Goal: Information Seeking & Learning: Learn about a topic

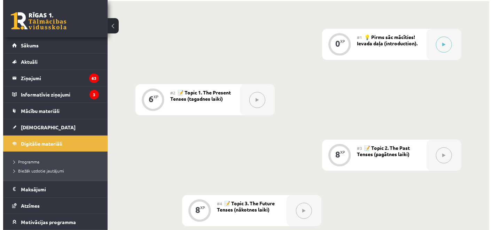
scroll to position [167, 0]
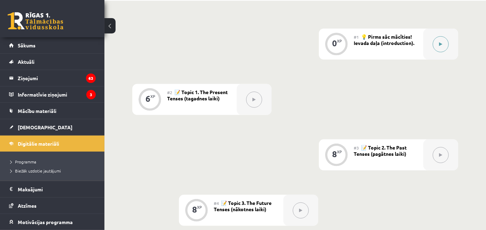
click at [440, 39] on button at bounding box center [441, 44] width 16 height 16
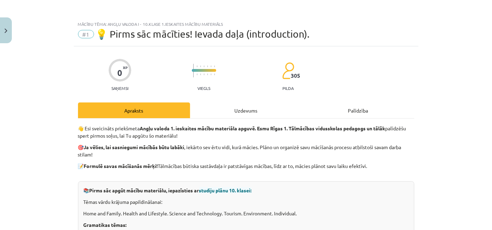
click at [243, 114] on div "Uzdevums" at bounding box center [246, 110] width 112 height 16
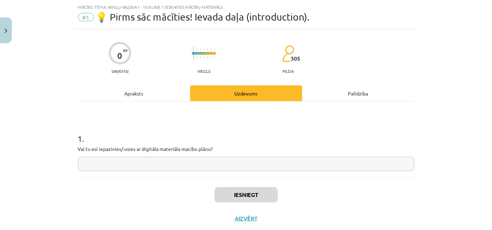
scroll to position [34, 0]
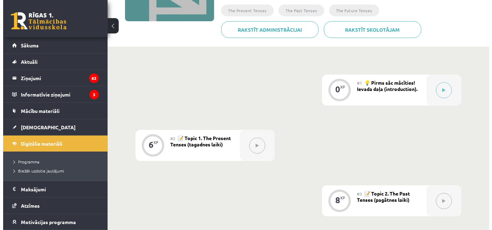
scroll to position [98, 0]
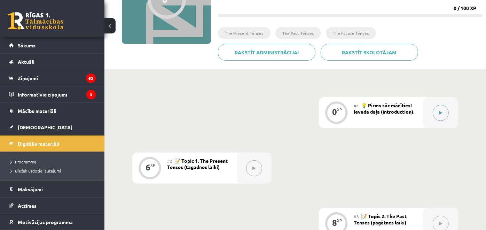
click at [434, 114] on button at bounding box center [441, 113] width 16 height 16
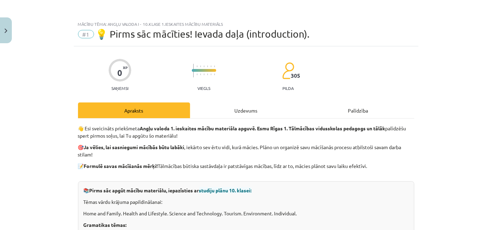
click at [238, 112] on div "Uzdevums" at bounding box center [246, 110] width 112 height 16
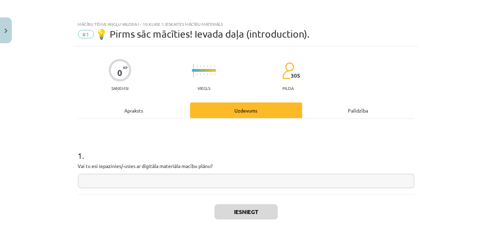
scroll to position [17, 0]
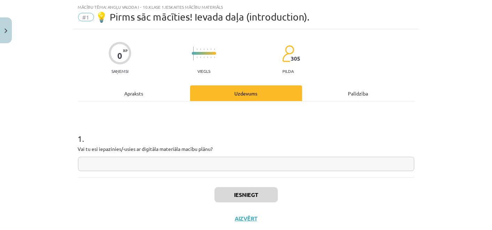
click at [164, 153] on div "1 . Vai tu esi iepazinies/-usies ar digitāla materiāla macību plānu?" at bounding box center [246, 145] width 336 height 49
click at [229, 166] on input "text" at bounding box center [246, 164] width 336 height 14
type input "*"
click at [232, 194] on button "Iesniegt" at bounding box center [245, 194] width 63 height 15
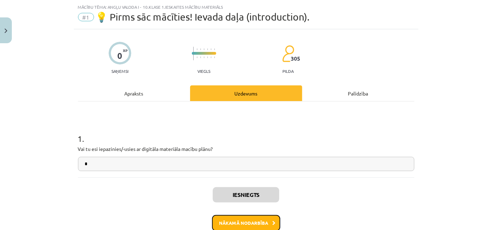
click at [247, 218] on button "Nākamā nodarbība" at bounding box center [246, 223] width 68 height 16
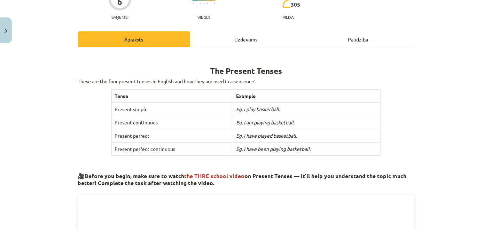
scroll to position [73, 0]
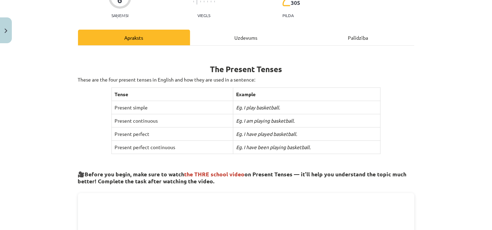
click at [245, 41] on div "Uzdevums" at bounding box center [246, 38] width 112 height 16
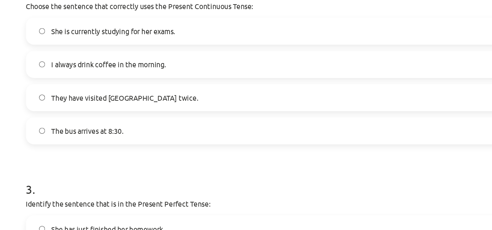
scroll to position [385, 0]
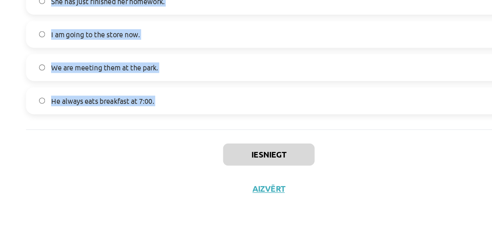
drag, startPoint x: 76, startPoint y: 55, endPoint x: 184, endPoint y: 165, distance: 154.1
copy form "Which sentence is in the Simple Present Tense? They have been playing soccer al…"
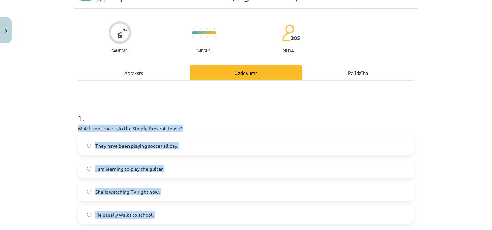
scroll to position [0, 0]
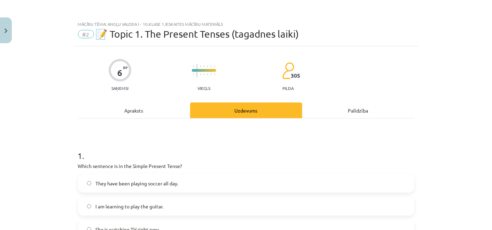
click at [174, 146] on h1 "1 ." at bounding box center [246, 150] width 336 height 22
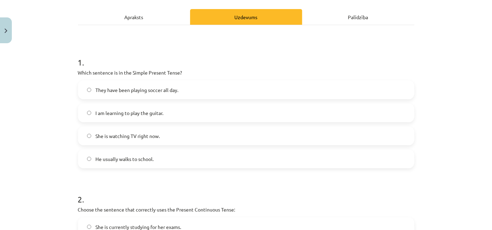
scroll to position [94, 0]
click at [165, 157] on label "He usually walks to school." at bounding box center [246, 157] width 335 height 17
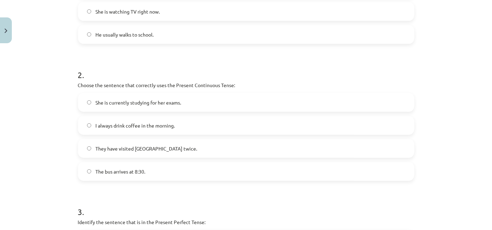
scroll to position [231, 0]
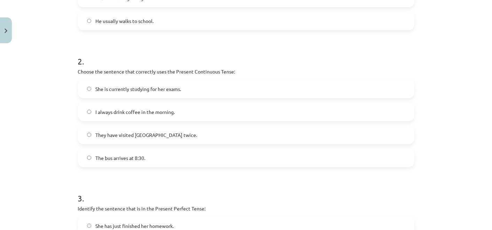
click at [170, 92] on label "She is currently studying for her exams." at bounding box center [246, 88] width 335 height 17
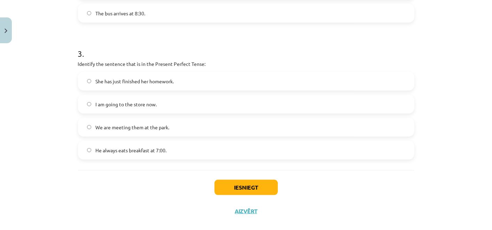
scroll to position [385, 0]
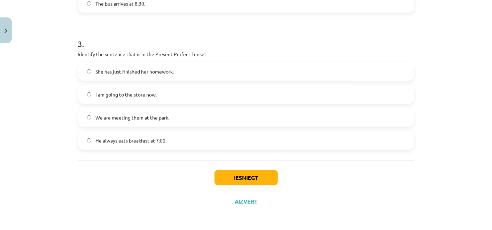
click at [173, 70] on label "She has just finished her homework." at bounding box center [246, 71] width 335 height 17
click at [222, 172] on button "Iesniegt" at bounding box center [245, 177] width 63 height 15
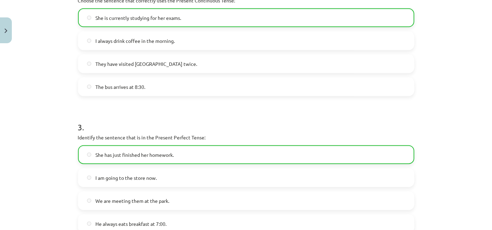
scroll to position [407, 0]
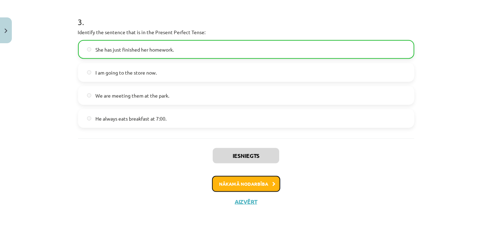
click at [232, 186] on button "Nākamā nodarbība" at bounding box center [246, 184] width 68 height 16
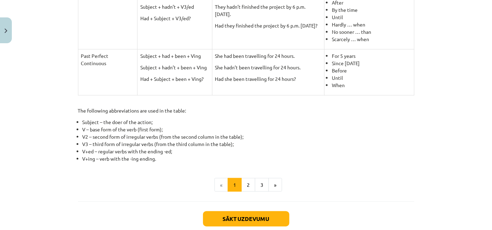
scroll to position [359, 0]
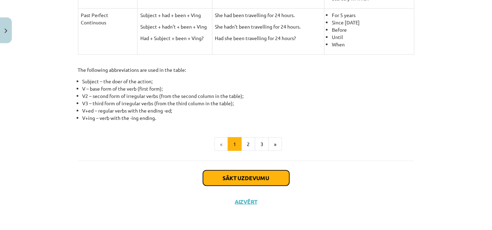
click at [219, 174] on button "Sākt uzdevumu" at bounding box center [246, 177] width 86 height 15
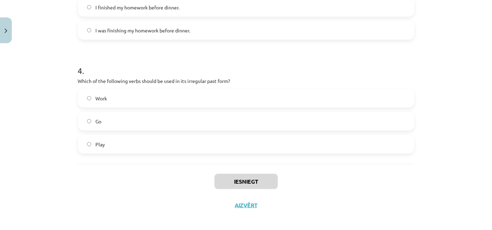
scroll to position [431, 0]
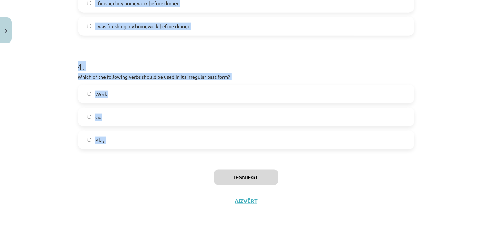
drag, startPoint x: 74, startPoint y: 127, endPoint x: 150, endPoint y: 161, distance: 83.0
copy form "Which of the following sentences is correct in the Past Simple tense? He went t…"
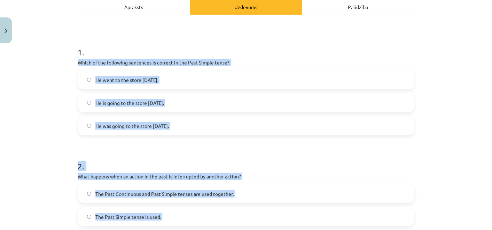
scroll to position [103, 0]
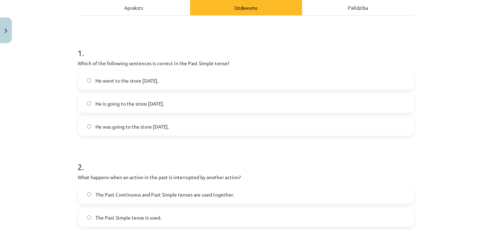
click at [251, 56] on h1 "1 ." at bounding box center [246, 47] width 336 height 22
click at [176, 102] on label "He is going to the store [DATE]." at bounding box center [246, 103] width 335 height 17
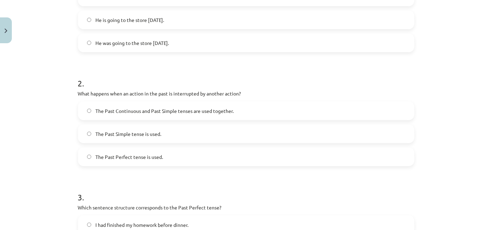
scroll to position [187, 0]
click at [173, 111] on span "The Past Continuous and Past Simple tenses are used together." at bounding box center [164, 109] width 138 height 7
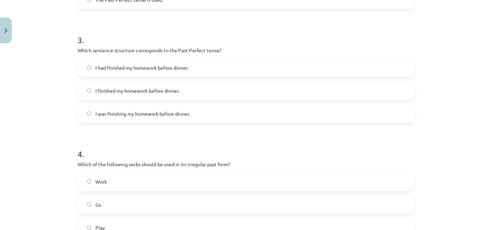
scroll to position [362, 0]
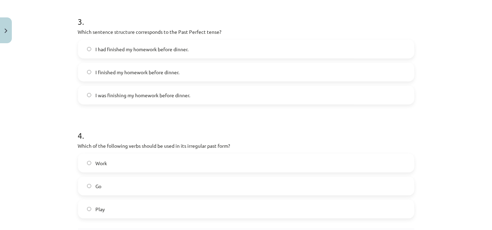
click at [129, 100] on label "I was finishing my homework before dinner." at bounding box center [246, 94] width 335 height 17
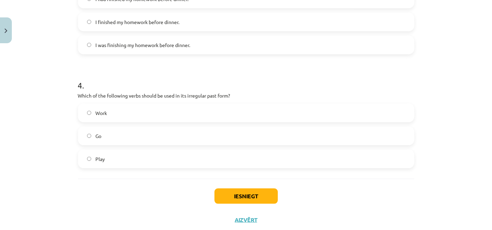
scroll to position [429, 0]
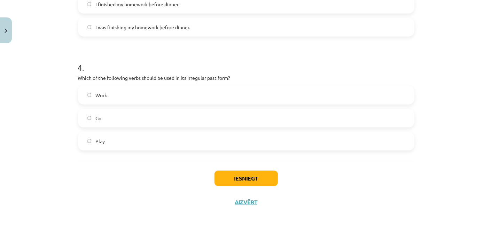
click at [157, 113] on label "Go" at bounding box center [246, 117] width 335 height 17
click at [221, 177] on button "Iesniegt" at bounding box center [245, 178] width 63 height 15
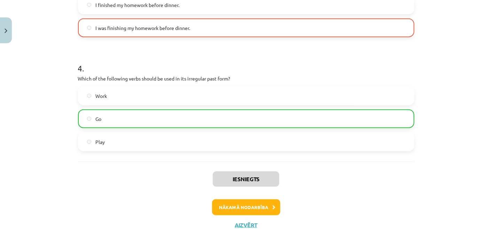
scroll to position [432, 0]
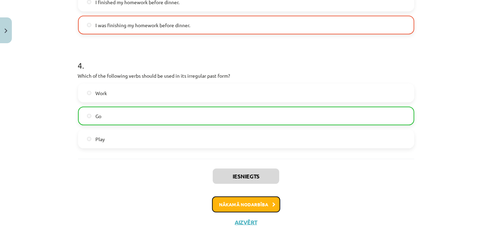
click at [235, 204] on button "Nākamā nodarbība" at bounding box center [246, 204] width 68 height 16
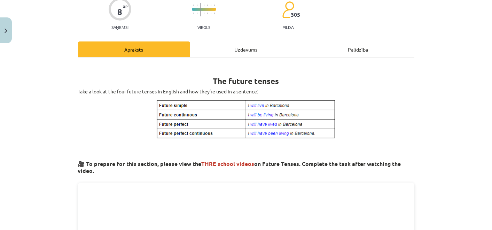
scroll to position [17, 0]
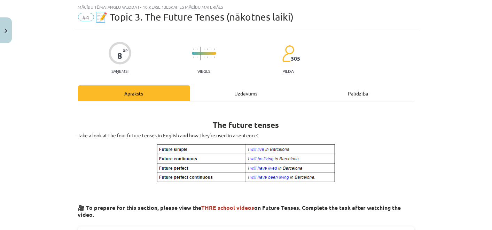
click at [246, 90] on div "Uzdevums" at bounding box center [246, 93] width 112 height 16
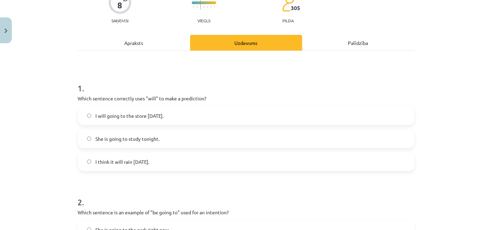
scroll to position [65, 0]
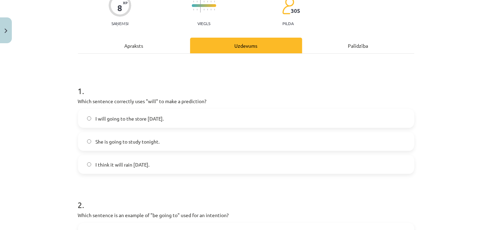
click at [129, 40] on div "Apraksts" at bounding box center [134, 46] width 112 height 16
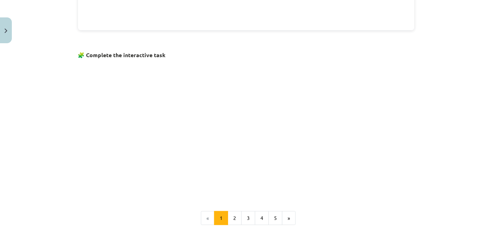
scroll to position [475, 0]
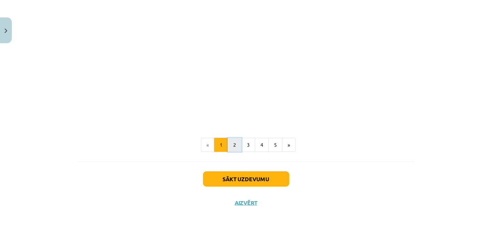
click at [229, 141] on button "2" at bounding box center [235, 145] width 14 height 14
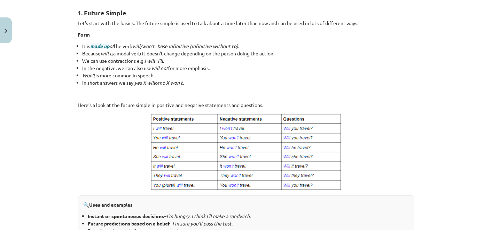
scroll to position [435, 0]
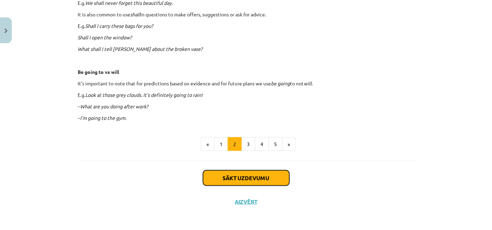
click at [229, 175] on button "Sākt uzdevumu" at bounding box center [246, 177] width 86 height 15
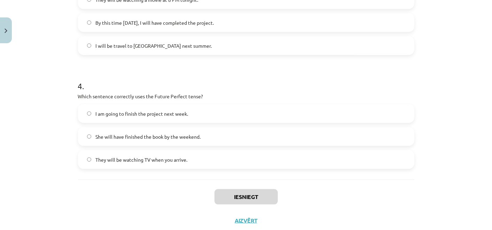
scroll to position [431, 0]
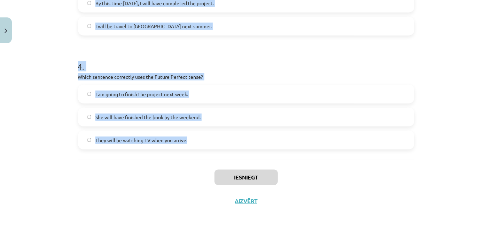
drag, startPoint x: 72, startPoint y: 146, endPoint x: 187, endPoint y: 150, distance: 114.6
copy form "Which sentence correctly uses "will" to make a prediction? I will going to the …"
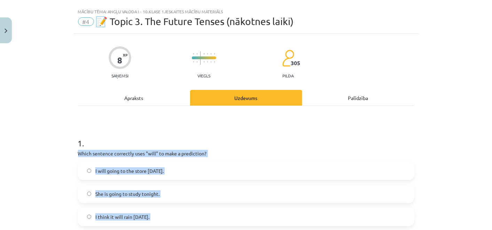
scroll to position [12, 0]
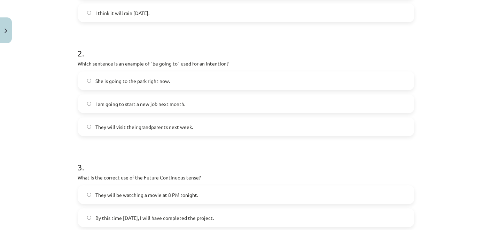
scroll to position [431, 0]
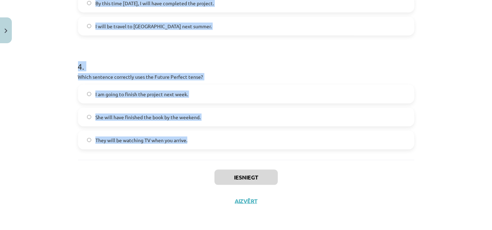
drag, startPoint x: 71, startPoint y: 119, endPoint x: 195, endPoint y: 142, distance: 126.4
copy form "1 . Which sentence correctly uses "will" to make a prediction? I will going to …"
click at [221, 54] on h1 "4 ." at bounding box center [246, 60] width 336 height 22
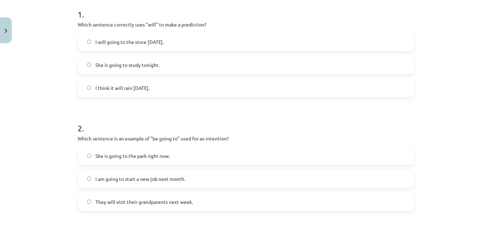
scroll to position [122, 0]
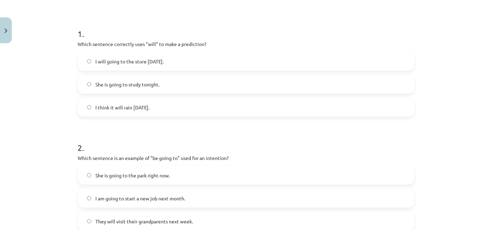
click at [96, 112] on label "I think it will rain [DATE]." at bounding box center [246, 106] width 335 height 17
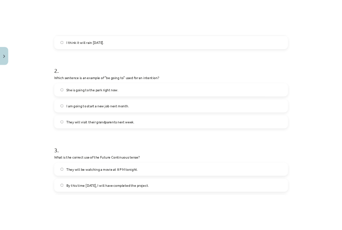
scroll to position [218, 0]
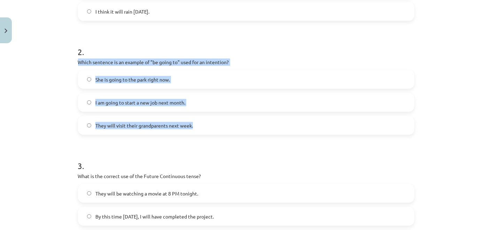
drag, startPoint x: 68, startPoint y: 57, endPoint x: 195, endPoint y: 125, distance: 144.0
click at [195, 125] on div "Mācību tēma: Angļu valoda i - 10.[PERSON_NAME] 1.ieskaites mācību materiāls #4 …" at bounding box center [246, 115] width 492 height 230
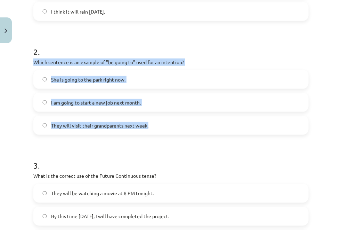
click at [189, 99] on label "I am going to start a new job next month." at bounding box center [171, 102] width 274 height 17
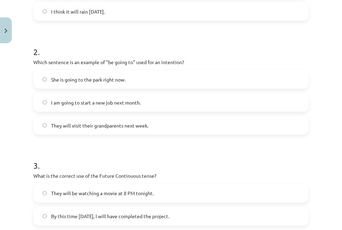
click at [292, 55] on h1 "2 ." at bounding box center [171, 46] width 276 height 22
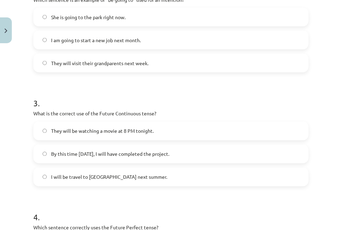
scroll to position [284, 0]
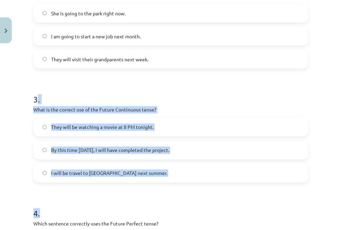
drag, startPoint x: 35, startPoint y: 103, endPoint x: 132, endPoint y: 182, distance: 124.6
click at [132, 182] on form "1 . Which sentence correctly uses "will" to make a prediction? I will going to …" at bounding box center [171, 75] width 276 height 441
click at [182, 92] on h1 "3 ." at bounding box center [171, 93] width 276 height 22
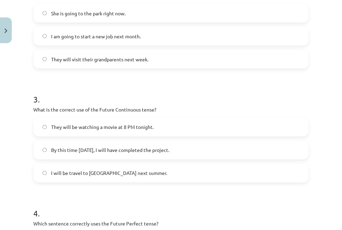
click at [156, 129] on label "They will be watching a movie at 8 PM tonight." at bounding box center [171, 126] width 274 height 17
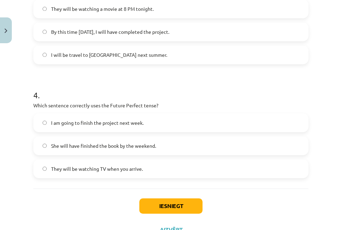
scroll to position [431, 0]
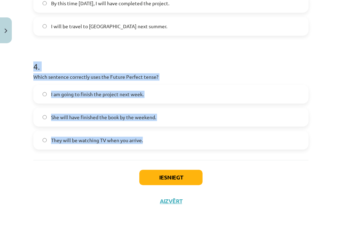
drag, startPoint x: 32, startPoint y: 70, endPoint x: 148, endPoint y: 141, distance: 136.5
click at [195, 112] on label "She will have finished the book by the weekend." at bounding box center [171, 116] width 274 height 17
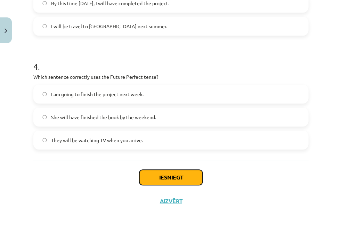
click at [175, 181] on button "Iesniegt" at bounding box center [171, 176] width 63 height 15
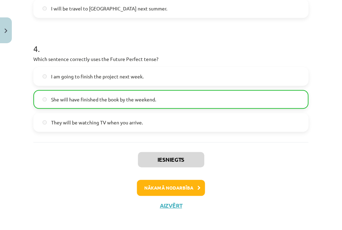
scroll to position [452, 0]
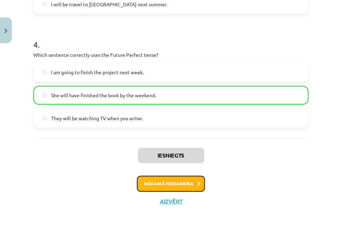
click at [171, 177] on button "Nākamā nodarbība" at bounding box center [171, 183] width 68 height 16
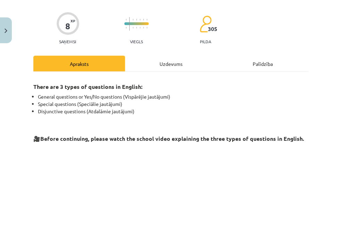
scroll to position [17, 0]
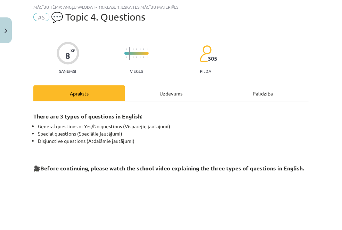
click at [169, 90] on div "Uzdevums" at bounding box center [171, 93] width 92 height 16
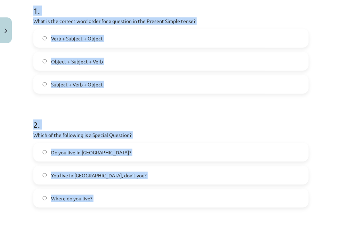
scroll to position [158, 0]
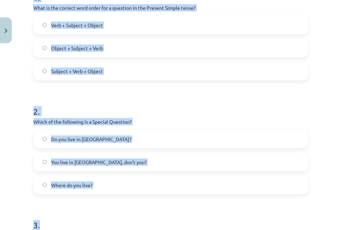
drag, startPoint x: 35, startPoint y: 142, endPoint x: 136, endPoint y: 202, distance: 117.8
click at [136, 202] on form "1 . What is the correct word order for a question in the Present Simple tense? …" at bounding box center [171, 201] width 276 height 441
copy form "1 . What is the correct word order for a question in the Present Simple tense? …"
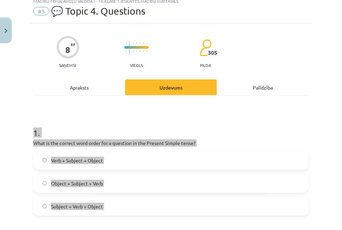
scroll to position [26, 0]
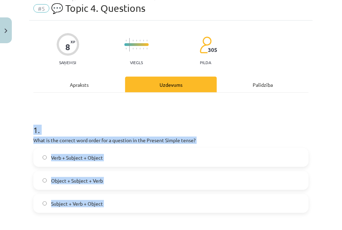
click at [204, 127] on h1 "1 ." at bounding box center [171, 124] width 276 height 22
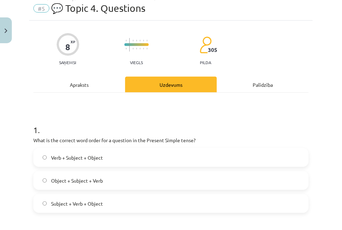
click at [112, 155] on label "Verb + Subject + Object" at bounding box center [171, 157] width 274 height 17
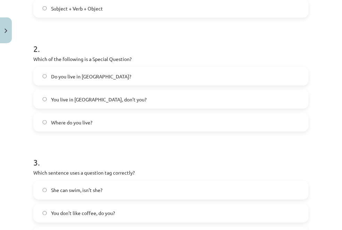
scroll to position [221, 0]
click at [112, 155] on h1 "3 ." at bounding box center [171, 156] width 276 height 22
click at [222, 120] on label "Where do you live?" at bounding box center [171, 121] width 274 height 17
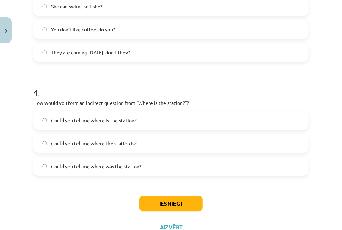
scroll to position [431, 0]
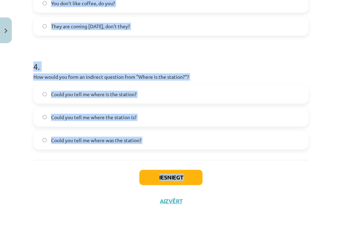
drag, startPoint x: 29, startPoint y: 54, endPoint x: 161, endPoint y: 163, distance: 171.4
click at [161, 163] on div "Mācību tēma: Angļu valoda i - 10.[PERSON_NAME] 1.ieskaites mācību materiāls #5 …" at bounding box center [171, 115] width 342 height 230
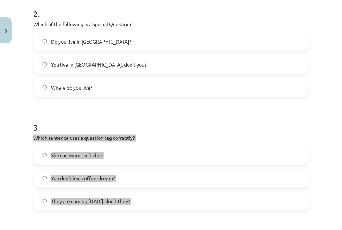
scroll to position [255, 0]
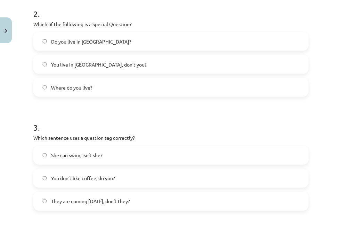
click at [285, 98] on form "1 . What is the correct word order for a question in the Present Simple tense? …" at bounding box center [171, 103] width 276 height 441
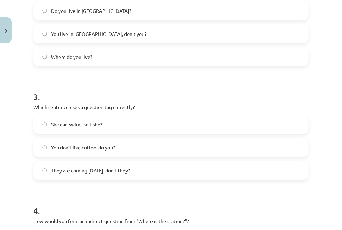
scroll to position [286, 0]
click at [199, 141] on label "You don’t like coffee, do you?" at bounding box center [171, 147] width 274 height 17
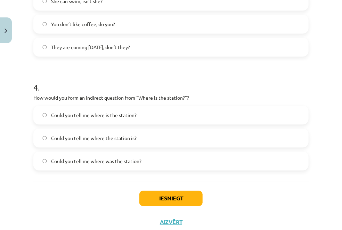
scroll to position [431, 0]
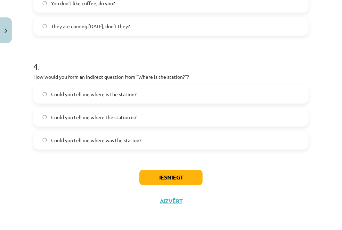
click at [158, 116] on label "Could you tell me where the station is?" at bounding box center [171, 116] width 274 height 17
click at [159, 172] on button "Iesniegt" at bounding box center [171, 176] width 63 height 15
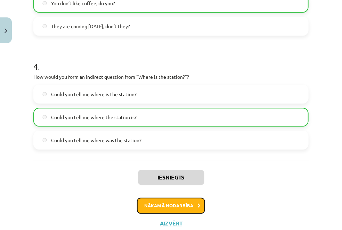
click at [190, 200] on button "Nākamā nodarbība" at bounding box center [171, 205] width 68 height 16
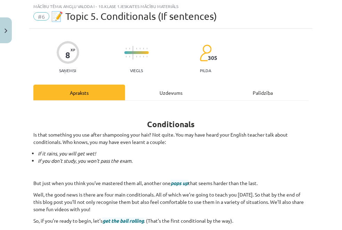
scroll to position [17, 0]
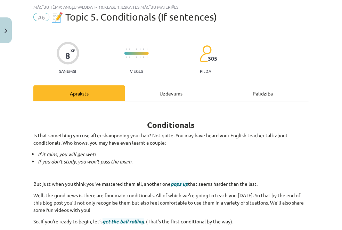
click at [171, 89] on div "Uzdevums" at bounding box center [171, 93] width 92 height 16
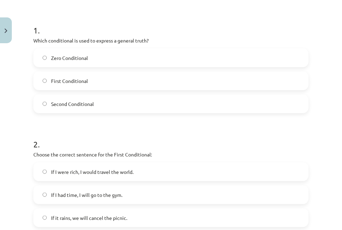
scroll to position [431, 0]
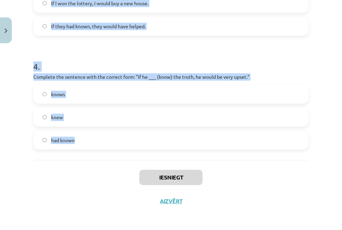
drag, startPoint x: 28, startPoint y: 140, endPoint x: 96, endPoint y: 148, distance: 68.7
click at [96, 148] on div "Mācību tēma: Angļu valoda i - 10.[PERSON_NAME] 1.ieskaites mācību materiāls #6 …" at bounding box center [171, 115] width 342 height 230
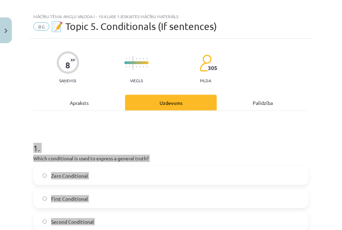
scroll to position [0, 0]
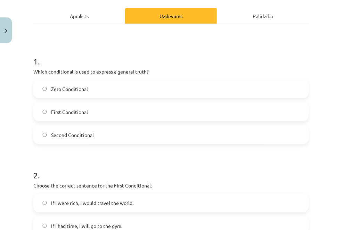
scroll to position [96, 0]
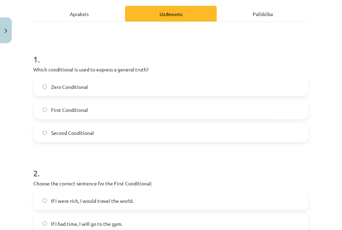
click at [117, 87] on label "Zero Conditional" at bounding box center [171, 86] width 274 height 17
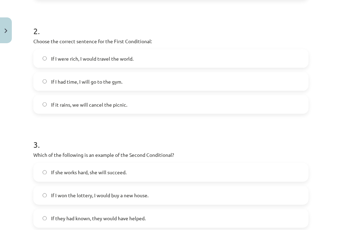
scroll to position [239, 0]
click at [172, 103] on label "If it rains, we will cancel the picnic." at bounding box center [171, 103] width 274 height 17
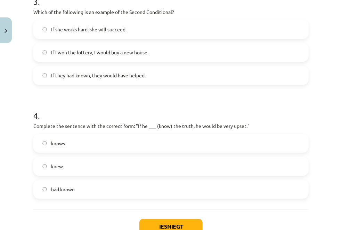
scroll to position [381, 0]
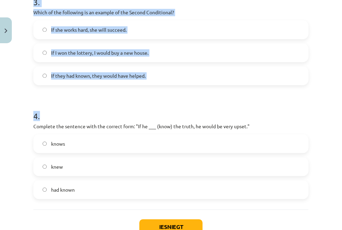
drag, startPoint x: 172, startPoint y: 103, endPoint x: 346, endPoint y: 163, distance: 184.0
click at [342, 132] on html "0 Dāvanas 2081 mP 190 xp [PERSON_NAME] Jeluškina Sākums Aktuāli Kā mācīties [PE…" at bounding box center [171, 17] width 342 height 230
click at [195, 49] on label "If I won the lottery, I would buy a new house." at bounding box center [171, 52] width 274 height 17
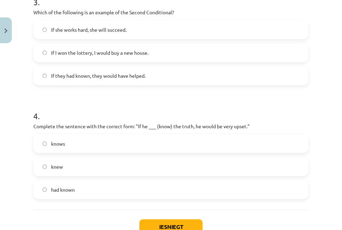
click at [140, 159] on label "knew" at bounding box center [171, 166] width 274 height 17
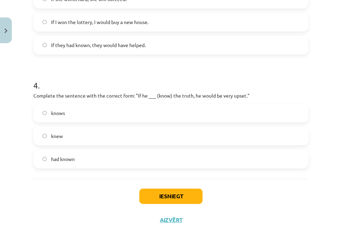
scroll to position [431, 0]
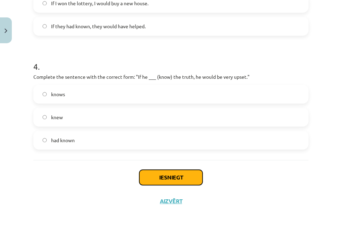
click at [152, 174] on button "Iesniegt" at bounding box center [171, 176] width 63 height 15
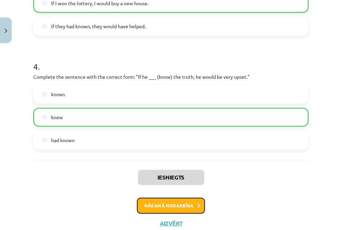
click at [172, 204] on button "Nākamā nodarbība" at bounding box center [171, 205] width 68 height 16
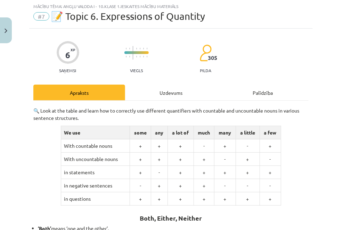
scroll to position [17, 0]
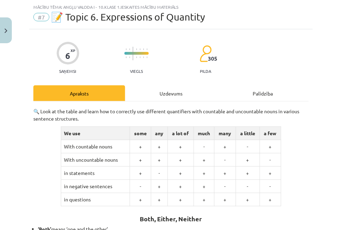
click at [283, 160] on div "🔍 Look at the table and learn how to correctly use different quantifiers with c…" at bounding box center [171, 209] width 276 height 203
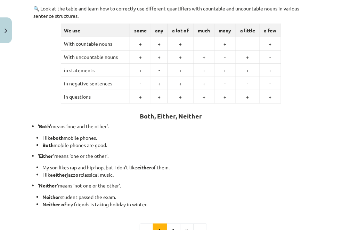
scroll to position [206, 0]
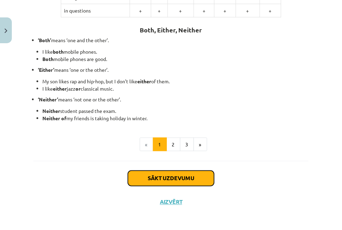
click at [174, 173] on button "Sākt uzdevumu" at bounding box center [171, 178] width 86 height 15
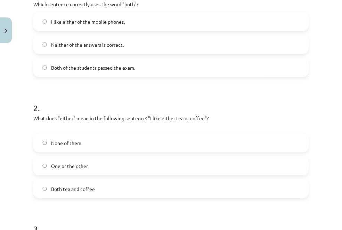
scroll to position [324, 0]
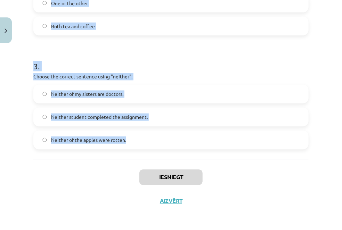
drag, startPoint x: 28, startPoint y: 142, endPoint x: 132, endPoint y: 153, distance: 104.7
click at [132, 153] on div "Mācību tēma: Angļu valoda i - 10.[PERSON_NAME] 1.ieskaites mācību materiāls #7 …" at bounding box center [171, 115] width 342 height 230
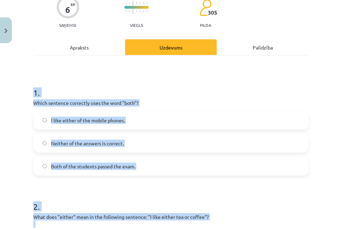
scroll to position [71, 0]
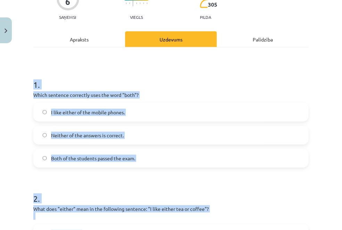
click at [250, 155] on label "Both of the students passed the exam." at bounding box center [171, 157] width 274 height 17
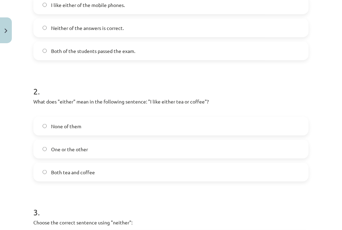
scroll to position [173, 0]
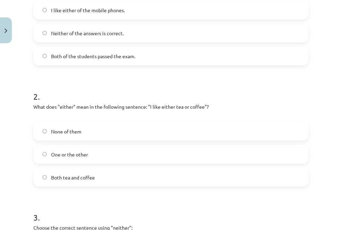
click at [75, 153] on span "One or the other" at bounding box center [69, 154] width 37 height 7
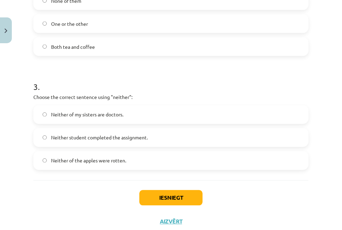
scroll to position [324, 0]
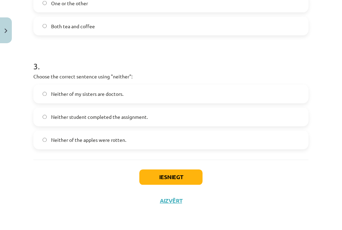
click at [194, 113] on label "Neither student completed the assignment." at bounding box center [171, 116] width 274 height 17
click at [151, 170] on button "Iesniegt" at bounding box center [171, 176] width 63 height 15
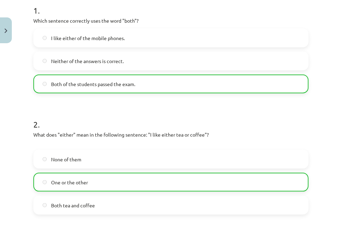
scroll to position [346, 0]
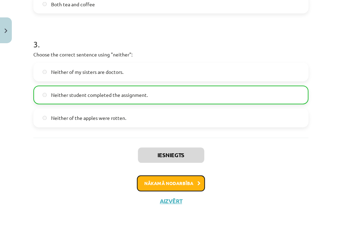
click at [166, 183] on button "Nākamā nodarbība" at bounding box center [171, 183] width 68 height 16
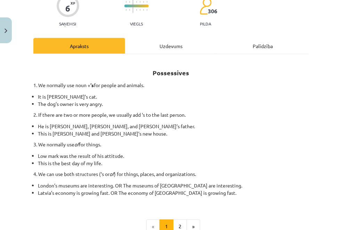
scroll to position [17, 0]
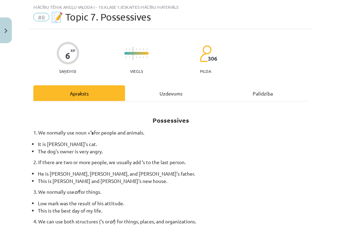
click at [173, 96] on div "Uzdevums" at bounding box center [171, 93] width 92 height 16
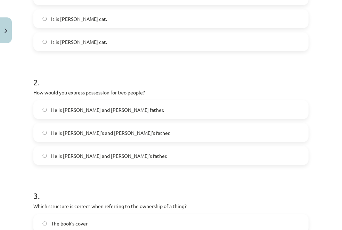
scroll to position [316, 0]
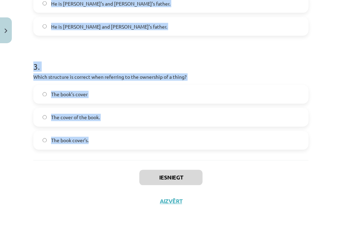
drag, startPoint x: 26, startPoint y: 160, endPoint x: 117, endPoint y: 152, distance: 90.8
click at [117, 152] on div "Mācību tēma: Angļu valoda i - 10.[PERSON_NAME] 1.ieskaites mācību materiāls #8 …" at bounding box center [171, 115] width 342 height 230
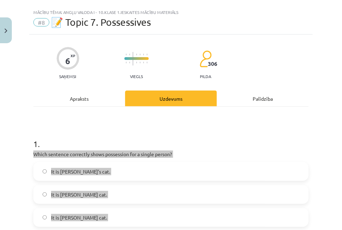
scroll to position [11, 0]
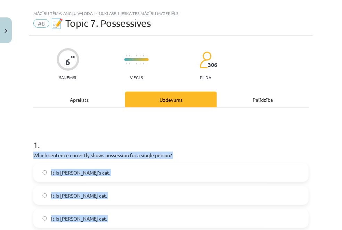
click at [237, 153] on p "Which sentence correctly shows possession for a single person?" at bounding box center [171, 154] width 276 height 7
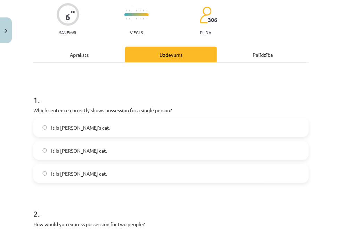
scroll to position [68, 0]
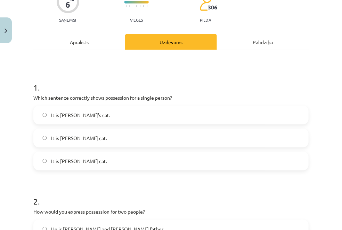
click at [156, 110] on label "It is [PERSON_NAME]’s cat." at bounding box center [171, 114] width 274 height 17
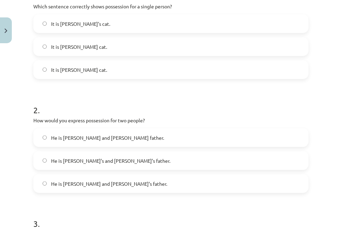
scroll to position [162, 0]
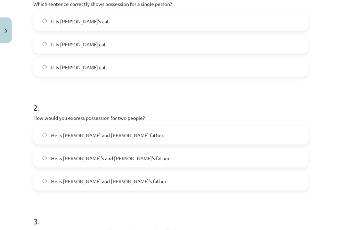
click at [113, 158] on span "He is [PERSON_NAME]’s and [PERSON_NAME]’s father." at bounding box center [110, 158] width 119 height 7
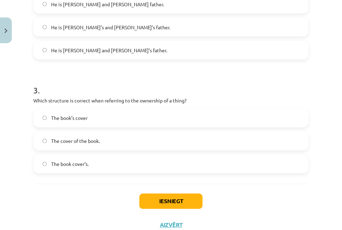
scroll to position [316, 0]
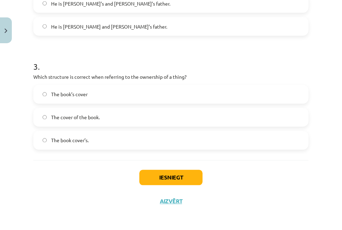
click at [106, 115] on label "The cover of the book." at bounding box center [171, 117] width 274 height 17
click at [142, 174] on button "Iesniegt" at bounding box center [171, 177] width 63 height 15
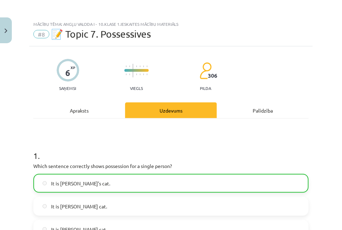
scroll to position [338, 0]
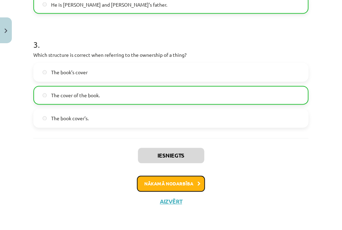
click at [150, 183] on button "Nākamā nodarbība" at bounding box center [171, 184] width 68 height 16
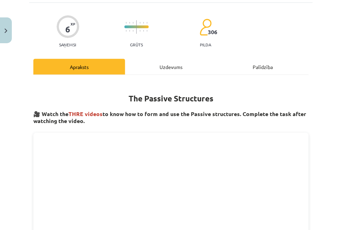
scroll to position [17, 0]
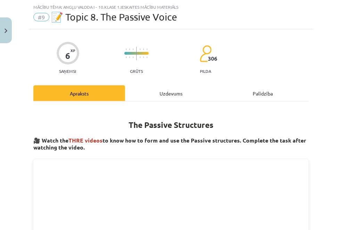
click at [176, 87] on div "Uzdevums" at bounding box center [171, 93] width 92 height 16
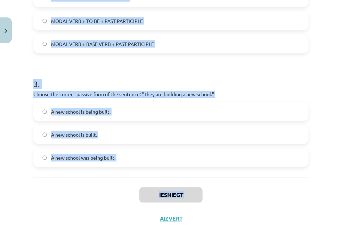
scroll to position [316, 0]
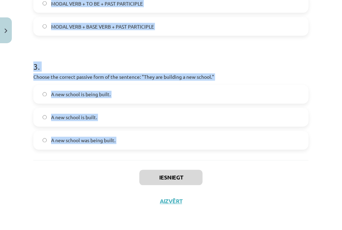
drag, startPoint x: 34, startPoint y: 146, endPoint x: 110, endPoint y: 178, distance: 82.5
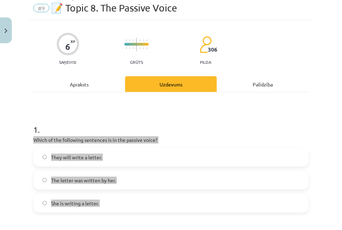
scroll to position [0, 0]
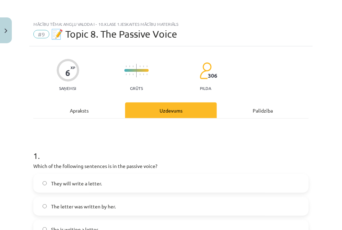
click at [169, 139] on h1 "1 ." at bounding box center [171, 150] width 276 height 22
click at [124, 200] on label "The letter was written by her." at bounding box center [171, 205] width 274 height 17
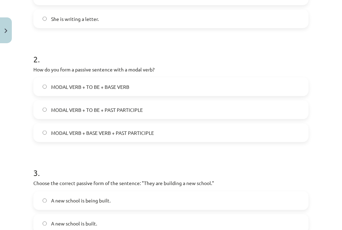
scroll to position [216, 0]
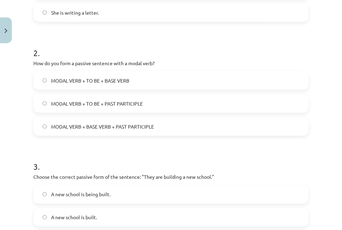
click at [165, 101] on label "MODAL VERB + TO BE + PAST PARTICIPLE" at bounding box center [171, 103] width 274 height 17
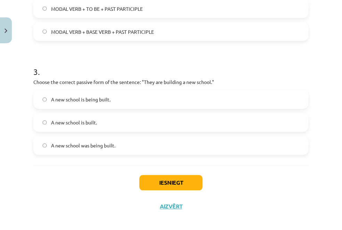
scroll to position [316, 0]
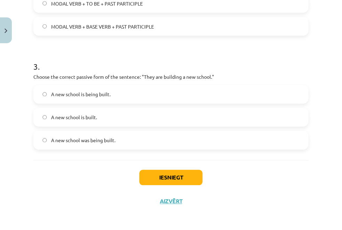
click at [102, 118] on label "A new school is built." at bounding box center [171, 117] width 274 height 17
click at [117, 136] on label "A new school was being built." at bounding box center [171, 140] width 274 height 17
click at [133, 93] on label "A new school is being built." at bounding box center [171, 94] width 274 height 17
click at [157, 174] on button "Iesniegt" at bounding box center [171, 177] width 63 height 15
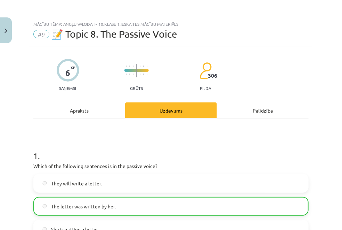
scroll to position [338, 0]
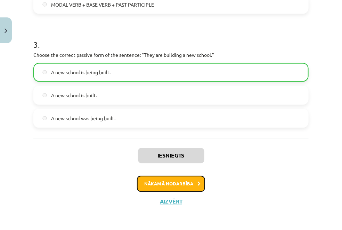
click at [147, 184] on button "Nākamā nodarbība" at bounding box center [171, 184] width 68 height 16
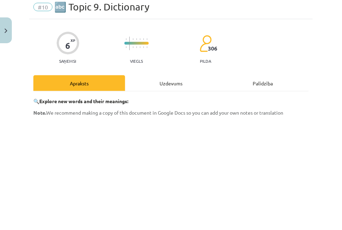
scroll to position [17, 0]
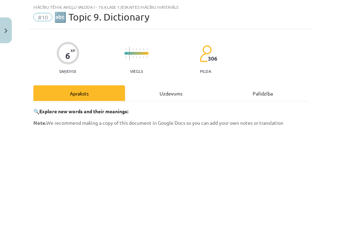
click at [167, 93] on div "Uzdevums" at bounding box center [171, 93] width 92 height 16
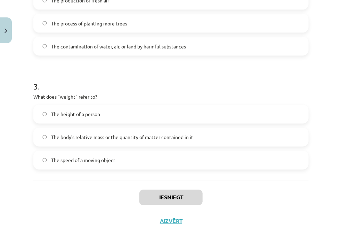
scroll to position [316, 0]
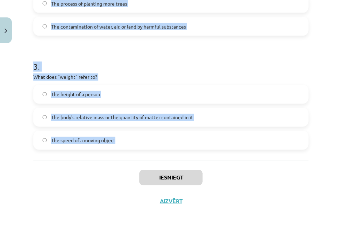
drag, startPoint x: 35, startPoint y: 143, endPoint x: 119, endPoint y: 135, distance: 84.6
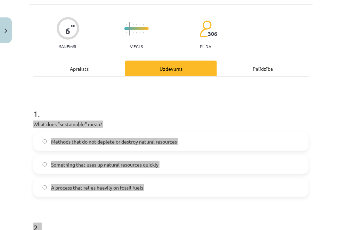
scroll to position [0, 0]
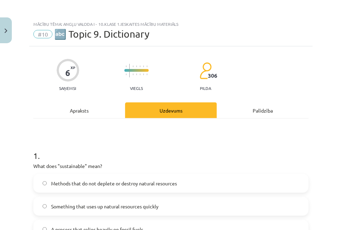
click at [105, 151] on h1 "1 ." at bounding box center [171, 150] width 276 height 22
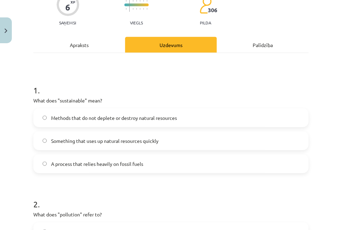
scroll to position [68, 0]
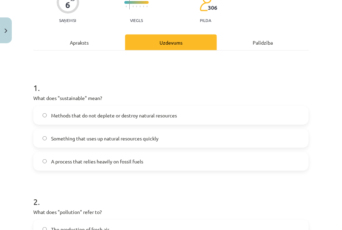
click at [132, 117] on span "Methods that do not deplete or destroy natural resources" at bounding box center [114, 115] width 126 height 7
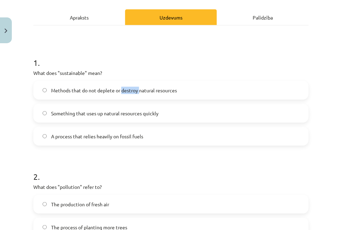
scroll to position [93, 0]
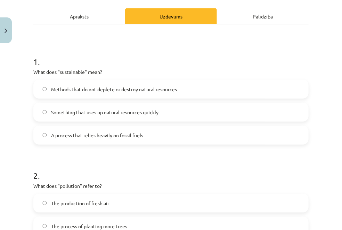
click at [208, 174] on h1 "2 ." at bounding box center [171, 169] width 276 height 22
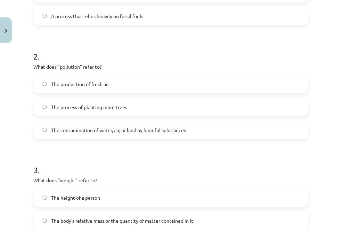
scroll to position [219, 0]
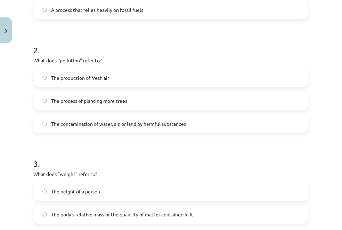
click at [182, 120] on span "The contamination of water, air, or land by harmful substances" at bounding box center [118, 123] width 135 height 7
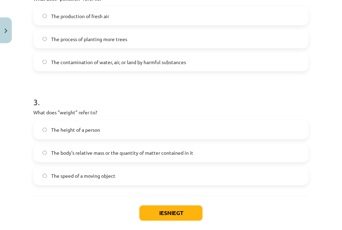
scroll to position [316, 0]
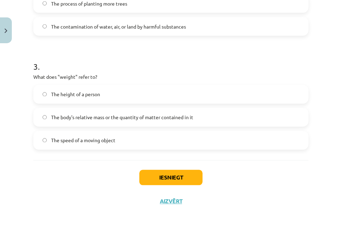
click at [218, 115] on label "The body's relative mass or the quantity of matter contained in it" at bounding box center [171, 117] width 274 height 17
click at [163, 171] on button "Iesniegt" at bounding box center [171, 177] width 63 height 15
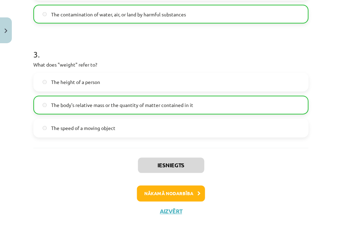
scroll to position [331, 0]
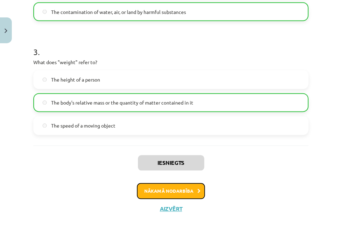
click at [173, 187] on button "Nākamā nodarbība" at bounding box center [171, 191] width 68 height 16
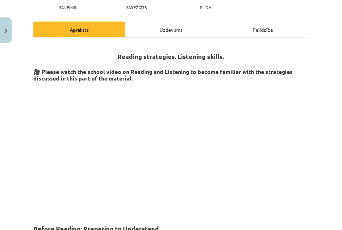
scroll to position [17, 0]
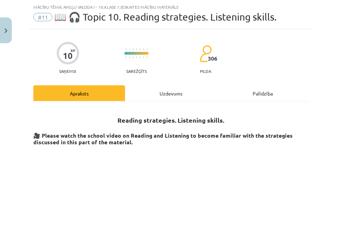
click at [166, 92] on div "Uzdevums" at bounding box center [171, 93] width 92 height 16
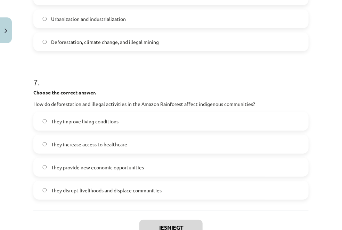
scroll to position [829, 0]
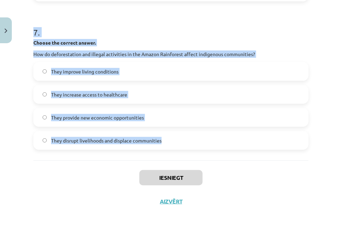
drag, startPoint x: 33, startPoint y: 145, endPoint x: 164, endPoint y: 142, distance: 131.2
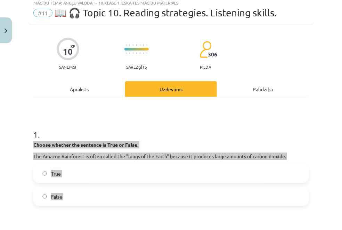
scroll to position [31, 0]
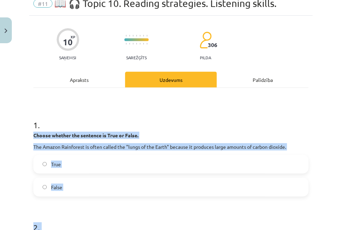
click at [166, 181] on label "False" at bounding box center [171, 186] width 274 height 17
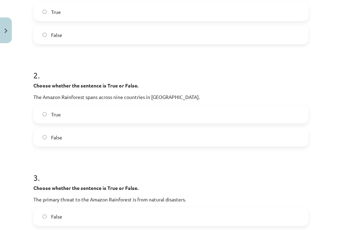
scroll to position [192, 0]
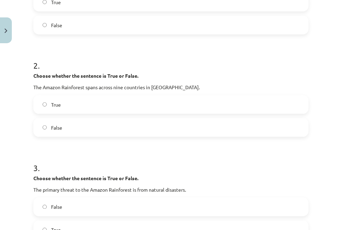
click at [184, 102] on label "True" at bounding box center [171, 104] width 274 height 17
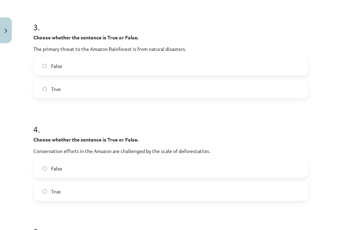
scroll to position [333, 0]
click at [189, 70] on label "False" at bounding box center [171, 65] width 274 height 17
click at [103, 187] on label "True" at bounding box center [171, 191] width 274 height 17
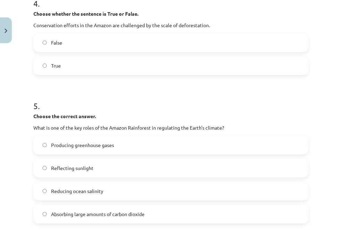
click at [103, 187] on label "Reducing ocean salinity" at bounding box center [171, 190] width 274 height 17
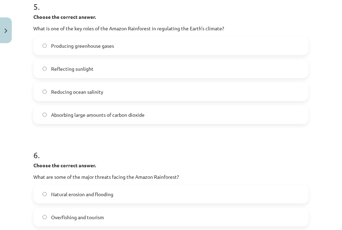
scroll to position [555, 0]
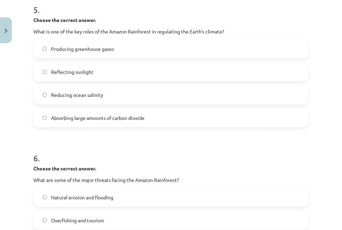
click at [158, 110] on label "Absorbing large amounts of carbon dioxide" at bounding box center [171, 117] width 274 height 17
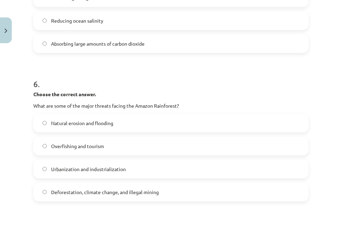
scroll to position [638, 0]
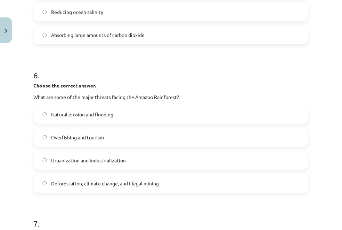
click at [169, 181] on label "Deforestation, climate change, and illegal mining" at bounding box center [171, 182] width 274 height 17
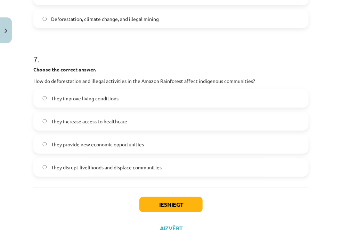
scroll to position [804, 0]
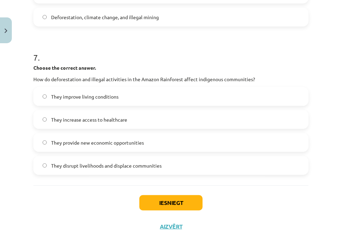
click at [95, 168] on span "They disrupt livelihoods and displace communities" at bounding box center [106, 165] width 111 height 7
click at [157, 202] on button "Iesniegt" at bounding box center [171, 202] width 63 height 15
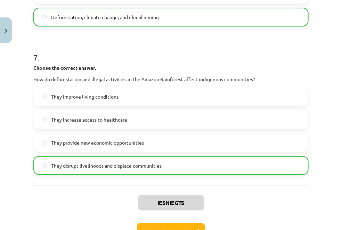
scroll to position [851, 0]
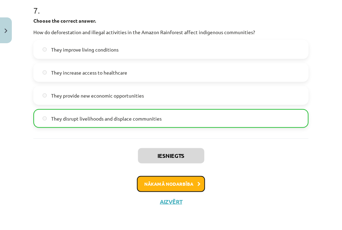
click at [164, 182] on button "Nākamā nodarbība" at bounding box center [171, 184] width 68 height 16
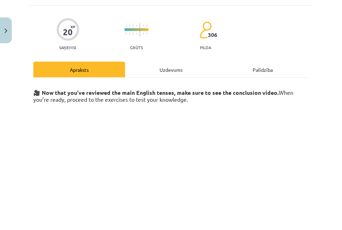
scroll to position [17, 0]
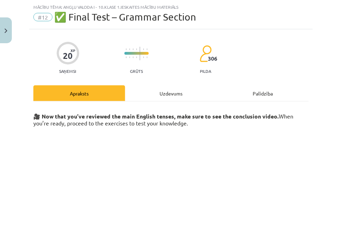
click at [172, 89] on div "Uzdevums" at bounding box center [171, 93] width 92 height 16
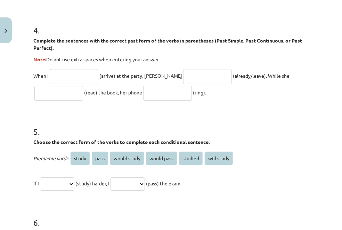
scroll to position [648, 0]
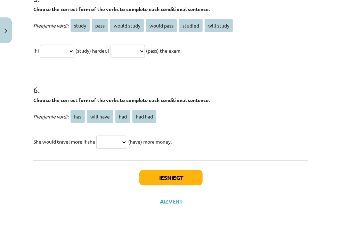
drag, startPoint x: 33, startPoint y: 150, endPoint x: 190, endPoint y: 143, distance: 156.4
copy form "Loremi dol sitamet consect adipi elit sed doei temporin. Utl etdo magnaali eni …"
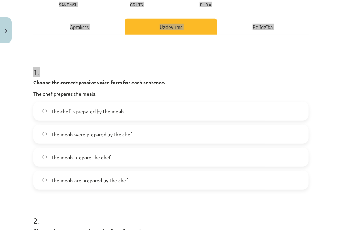
scroll to position [104, 0]
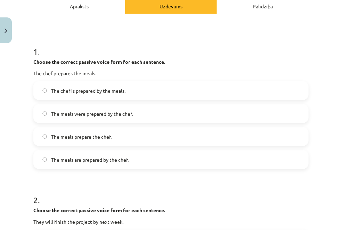
click at [259, 69] on div "Choose the correct passive voice form for each sentence. The chef prepares the …" at bounding box center [171, 67] width 276 height 19
click at [126, 160] on span "The meals are prepared by the chef." at bounding box center [90, 159] width 78 height 7
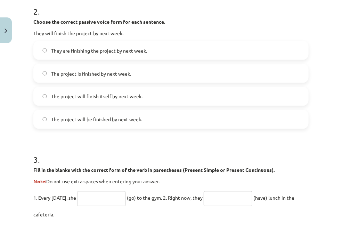
scroll to position [293, 0]
click at [133, 113] on label "The project will be finished by next week." at bounding box center [171, 118] width 274 height 17
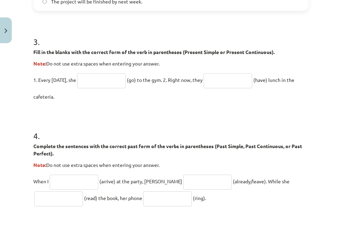
scroll to position [413, 0]
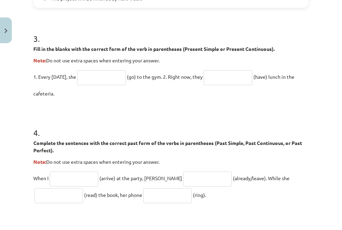
click at [100, 74] on input "text" at bounding box center [101, 77] width 49 height 15
type input "*"
type input "****"
click at [214, 77] on input "text" at bounding box center [228, 77] width 49 height 15
type input "**********"
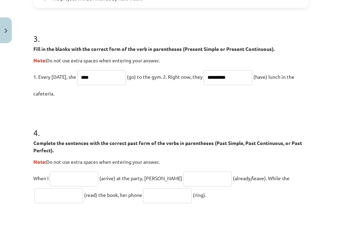
click at [87, 181] on input "text" at bounding box center [74, 178] width 49 height 15
type input "*******"
click at [183, 173] on input "text" at bounding box center [207, 178] width 49 height 15
type input "**********"
click at [66, 194] on input "text" at bounding box center [58, 195] width 49 height 15
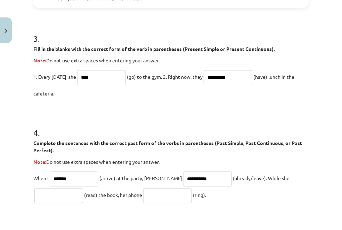
click at [66, 194] on input "text" at bounding box center [58, 195] width 49 height 15
type input "**********"
click at [157, 195] on input "text" at bounding box center [167, 195] width 49 height 15
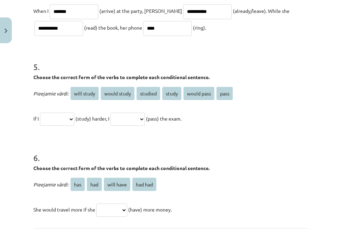
scroll to position [581, 0]
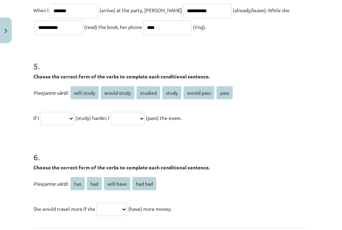
type input "****"
click at [63, 118] on select "**********" at bounding box center [57, 118] width 34 height 13
select select "*******"
click at [41, 112] on select "**********" at bounding box center [57, 118] width 34 height 13
click at [137, 117] on select "**********" at bounding box center [128, 118] width 34 height 13
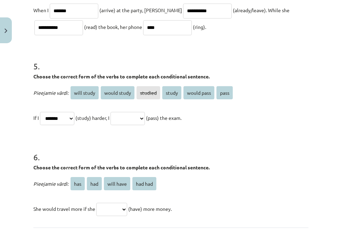
select select "**********"
click at [122, 112] on select "**********" at bounding box center [128, 118] width 34 height 13
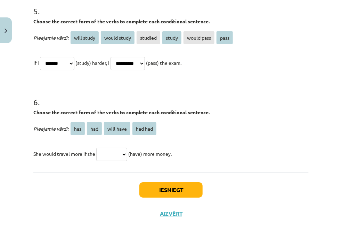
scroll to position [648, 0]
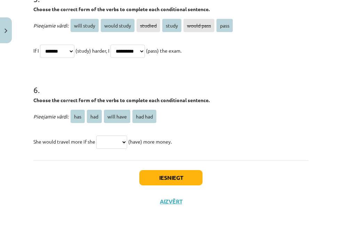
click at [119, 138] on select "*** *** ********* *******" at bounding box center [111, 141] width 31 height 13
select select "***"
click at [98, 135] on select "*** *** ********* *******" at bounding box center [111, 141] width 31 height 13
click at [159, 180] on button "Iesniegt" at bounding box center [171, 177] width 63 height 15
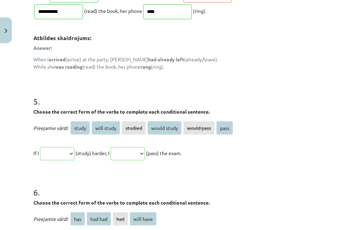
scroll to position [751, 0]
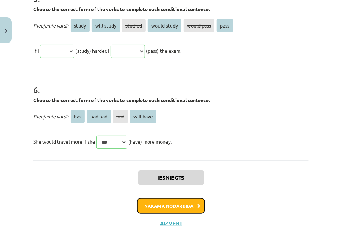
click at [159, 204] on button "Nākamā nodarbība" at bounding box center [171, 206] width 68 height 16
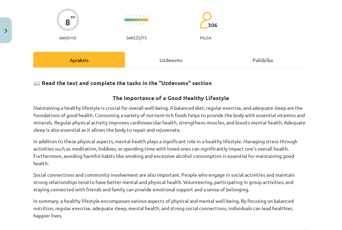
scroll to position [17, 0]
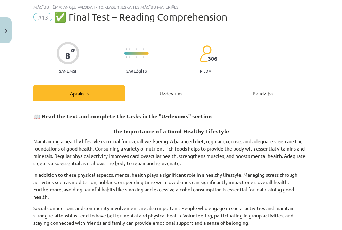
click at [163, 93] on div "Uzdevums" at bounding box center [171, 93] width 92 height 16
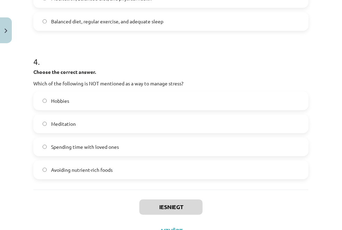
scroll to position [476, 0]
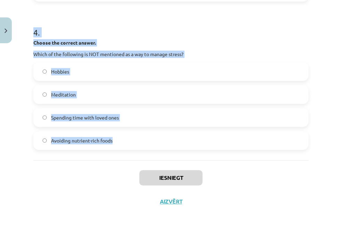
drag, startPoint x: 33, startPoint y: 147, endPoint x: 128, endPoint y: 153, distance: 95.6
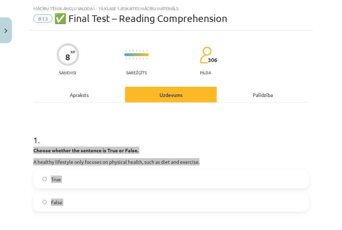
scroll to position [0, 0]
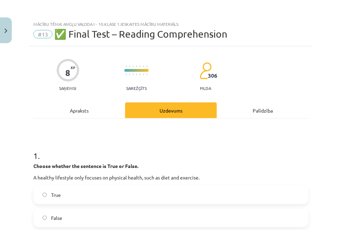
click at [237, 149] on h1 "1 ." at bounding box center [171, 150] width 276 height 22
click at [68, 214] on label "False" at bounding box center [171, 217] width 274 height 17
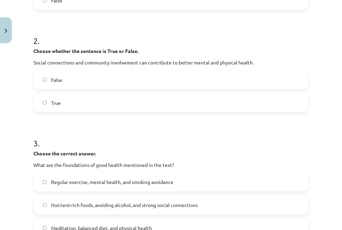
scroll to position [218, 0]
click at [154, 98] on label "True" at bounding box center [171, 102] width 274 height 17
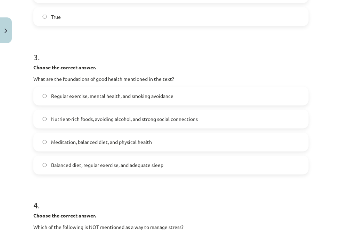
scroll to position [311, 0]
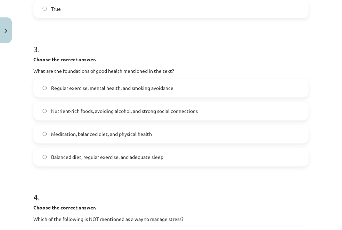
click at [115, 155] on span "Balanced diet, regular exercise, and adequate sleep" at bounding box center [107, 156] width 112 height 7
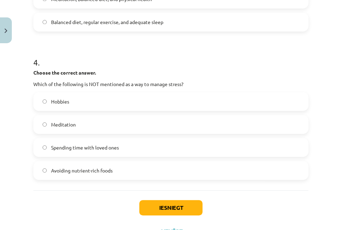
scroll to position [476, 0]
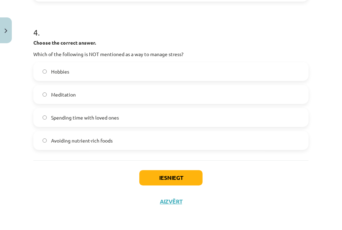
click at [118, 140] on label "Avoiding nutrient-rich foods" at bounding box center [171, 140] width 274 height 17
click at [151, 183] on button "Iesniegt" at bounding box center [171, 177] width 63 height 15
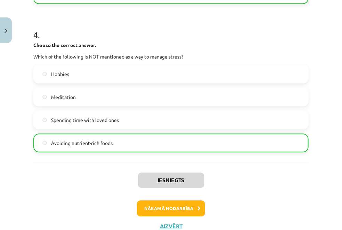
scroll to position [498, 0]
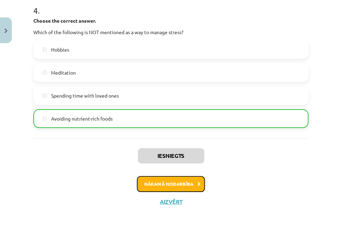
click at [150, 184] on button "Nākamā nodarbība" at bounding box center [171, 184] width 68 height 16
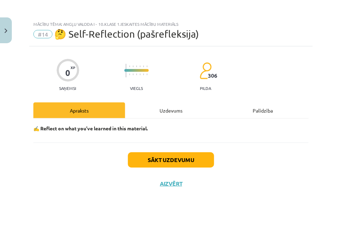
scroll to position [0, 0]
click at [171, 106] on div "Uzdevums" at bounding box center [171, 110] width 92 height 16
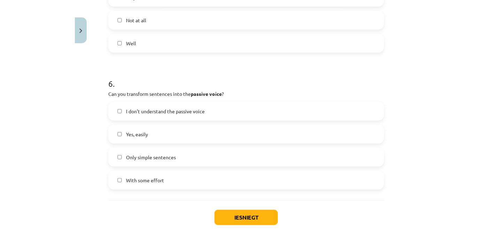
scroll to position [773, 0]
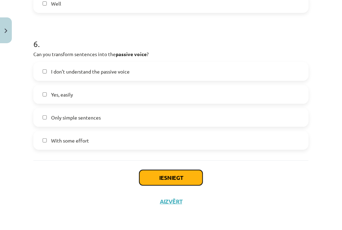
click at [150, 173] on button "Iesniegt" at bounding box center [171, 177] width 63 height 15
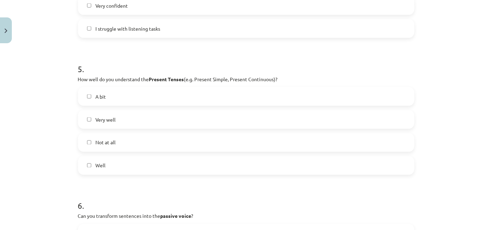
scroll to position [594, 0]
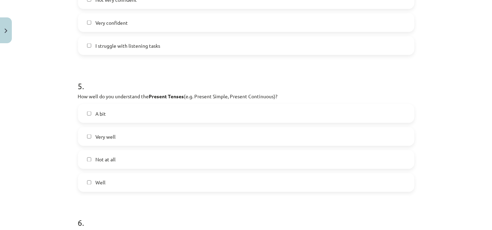
click at [245, 164] on label "Not at all" at bounding box center [246, 159] width 335 height 17
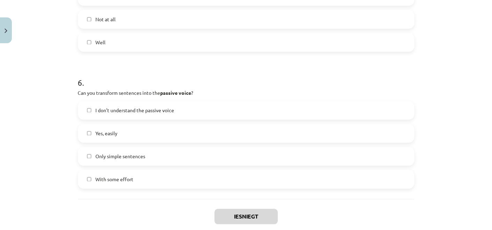
scroll to position [773, 0]
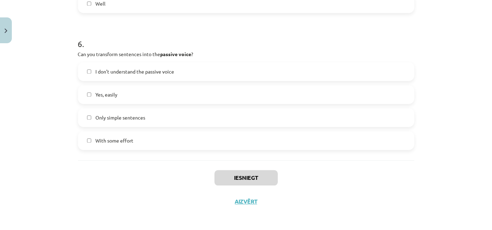
click at [244, 144] on label "With some effort" at bounding box center [246, 140] width 335 height 17
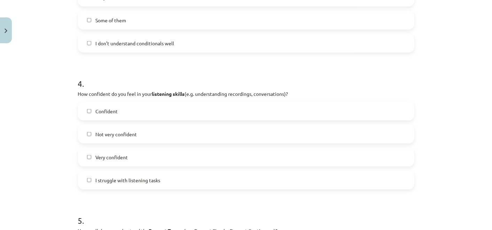
scroll to position [457, 0]
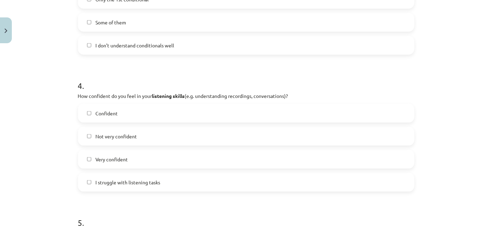
click at [244, 144] on label "Not very confident" at bounding box center [246, 135] width 335 height 17
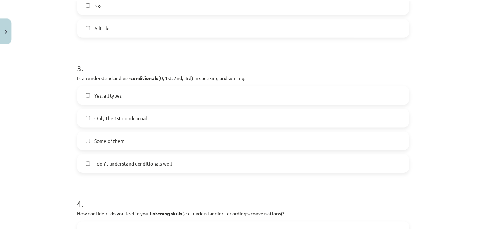
scroll to position [338, 0]
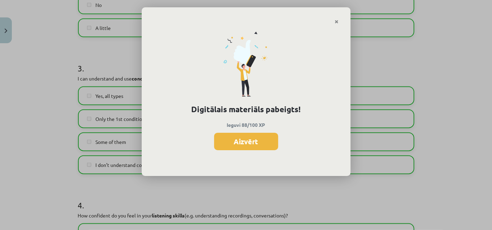
click at [244, 144] on button "Aizvērt" at bounding box center [246, 141] width 64 height 17
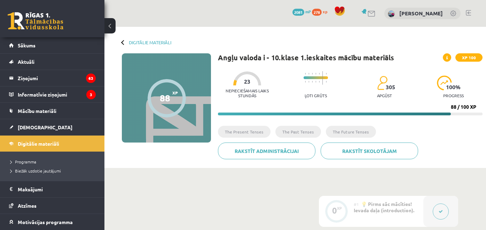
scroll to position [98, 0]
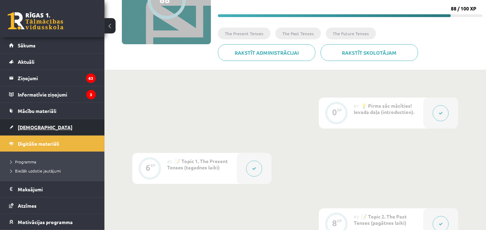
click at [44, 125] on link "[DEMOGRAPHIC_DATA]" at bounding box center [52, 127] width 87 height 16
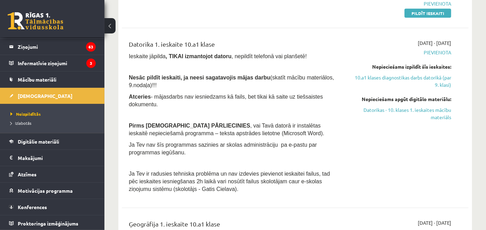
scroll to position [212, 0]
